Goal: Check status: Check status

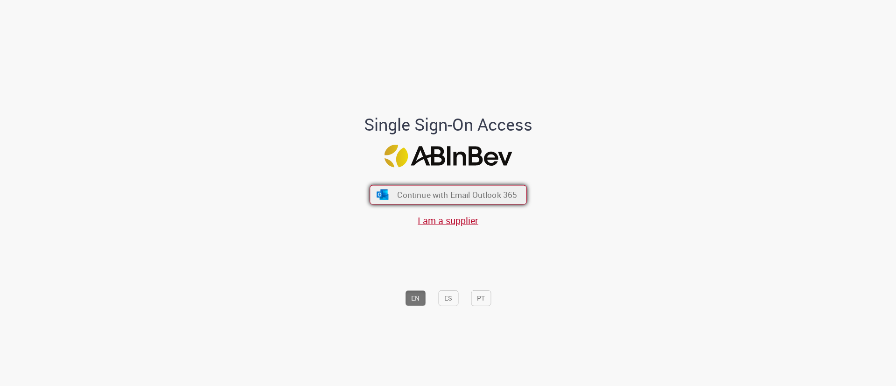
click at [433, 192] on span "Continue with Email Outlook 365" at bounding box center [457, 194] width 120 height 11
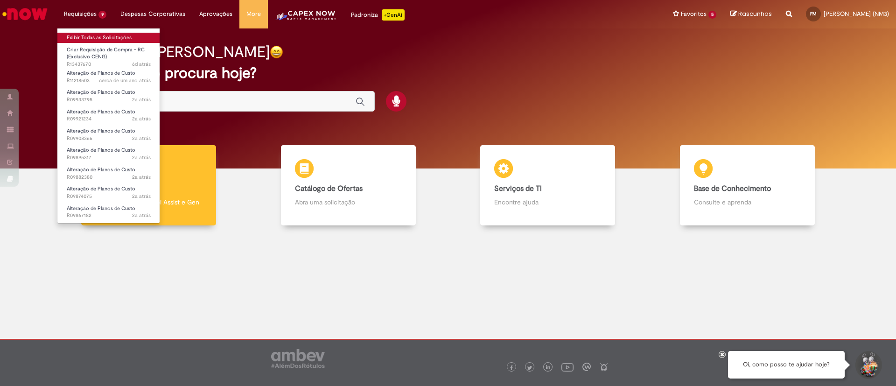
click at [86, 37] on link "Exibir Todas as Solicitações" at bounding box center [108, 38] width 103 height 10
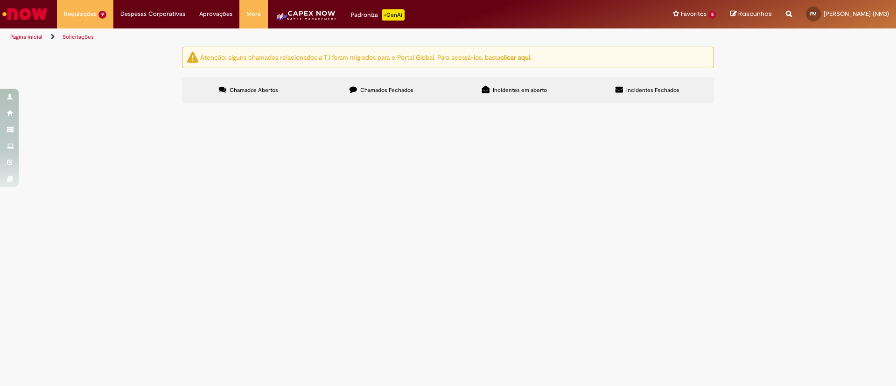
click at [390, 91] on span "Chamados Fechados" at bounding box center [386, 89] width 53 height 7
click at [0, 0] on input "Pesquisar" at bounding box center [0, 0] width 0 height 0
paste input "*********"
type input "*********"
click at [0, 0] on button "Pesquisar" at bounding box center [0, 0] width 0 height 0
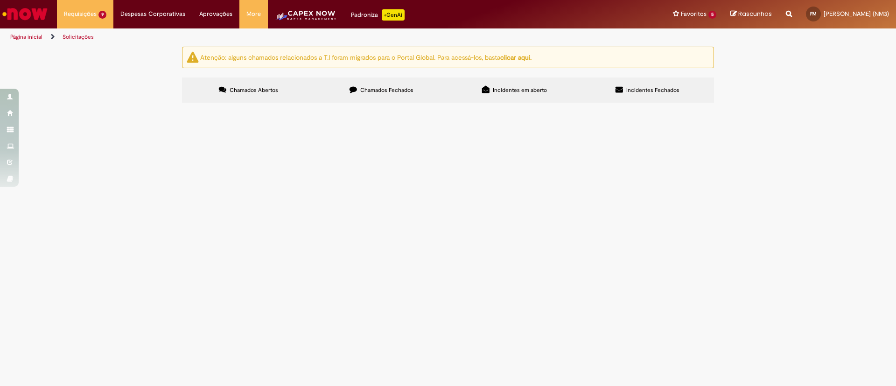
click at [0, 0] on span "Gerar RC conforme proposta - Proposta Adequação Dissolvedor de Açucar - Xaropar…" at bounding box center [0, 0] width 0 height 0
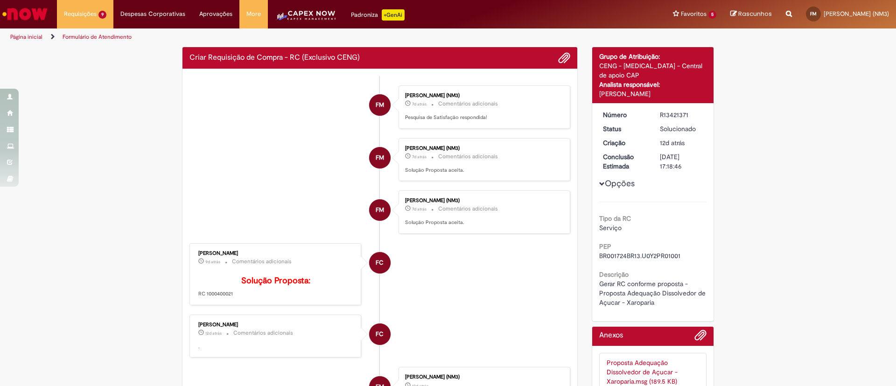
click at [209, 171] on li "FM [PERSON_NAME] (NM3) 7d atrás 7 dias atrás Comentários adicionais Solução Pro…" at bounding box center [379, 159] width 381 height 43
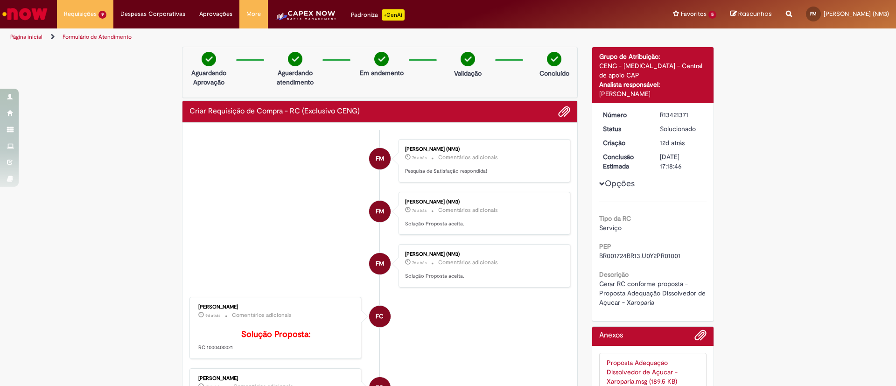
click at [675, 114] on div "R13421371" at bounding box center [681, 114] width 43 height 9
click at [674, 114] on div "R13421371" at bounding box center [681, 114] width 43 height 9
copy div "R13421371"
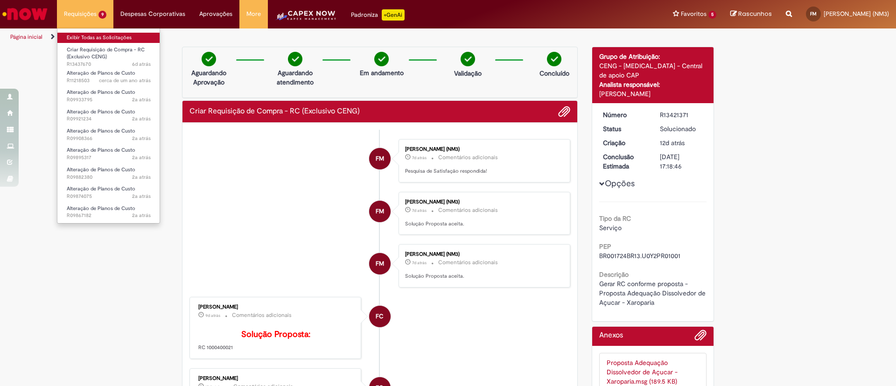
click at [91, 34] on link "Exibir Todas as Solicitações" at bounding box center [108, 38] width 103 height 10
